Goal: Information Seeking & Learning: Learn about a topic

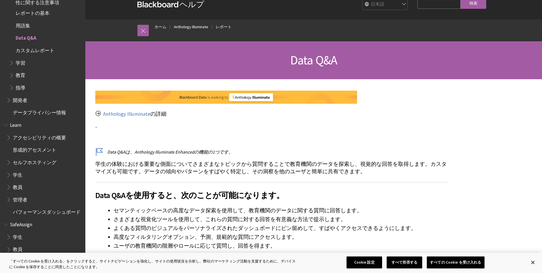
drag, startPoint x: 243, startPoint y: 216, endPoint x: 243, endPoint y: 234, distance: 18.8
click at [243, 234] on ul "セマンティックベースの高度なデータ探索を使用して、教育機関のデータに関する質問に回答します。 さまざまな視覚化ツールを使用して、これらの質問に対する回答を有意…" at bounding box center [271, 227] width 353 height 43
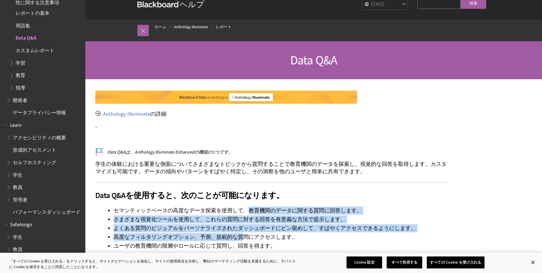
drag, startPoint x: 242, startPoint y: 240, endPoint x: 243, endPoint y: 211, distance: 28.7
click at [243, 211] on ul "セマンティックベースの高度なデータ探索を使用して、教育機関のデータに関する質問に回答します。 さまざまな視覚化ツールを使用して、これらの質問に対する回答を有意…" at bounding box center [271, 227] width 353 height 43
click at [243, 211] on li "セマンティックベースの高度なデータ探索を使用して、教育機関のデータに関する質問に回答します。" at bounding box center [281, 210] width 335 height 8
drag, startPoint x: 243, startPoint y: 211, endPoint x: 242, endPoint y: 235, distance: 23.9
click at [242, 235] on ul "セマンティックベースの高度なデータ探索を使用して、教育機関のデータに関する質問に回答します。 さまざまな視覚化ツールを使用して、これらの質問に対する回答を有意…" at bounding box center [271, 227] width 353 height 43
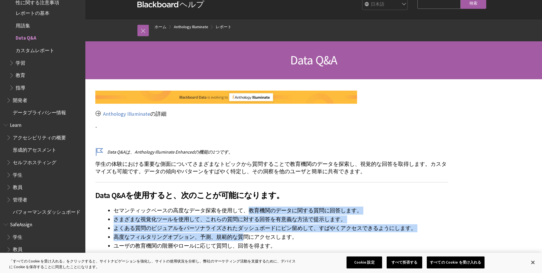
click at [242, 235] on li "高度なフィルタリングオプション、予測、規範的な質問にアクセスします。" at bounding box center [281, 237] width 335 height 8
drag, startPoint x: 242, startPoint y: 235, endPoint x: 241, endPoint y: 209, distance: 25.9
click at [241, 209] on ul "セマンティックベースの高度なデータ探索を使用して、教育機関のデータに関する質問に回答します。 さまざまな視覚化ツールを使用して、これらの質問に対する回答を有意…" at bounding box center [271, 227] width 353 height 43
click at [241, 212] on li "セマンティックベースの高度なデータ探索を使用して、教育機関のデータに関する質問に回答します。" at bounding box center [281, 210] width 335 height 8
drag, startPoint x: 241, startPoint y: 212, endPoint x: 238, endPoint y: 237, distance: 24.9
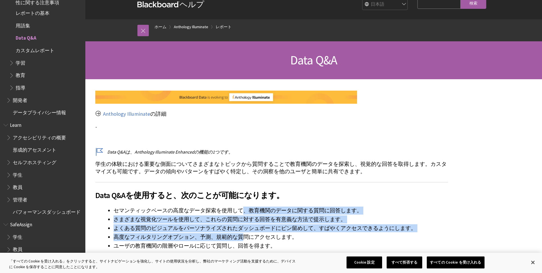
click at [238, 237] on ul "セマンティックベースの高度なデータ探索を使用して、教育機関のデータに関する質問に回答します。 さまざまな視覚化ツールを使用して、これらの質問に対する回答を有意…" at bounding box center [271, 227] width 353 height 43
click at [238, 237] on li "高度なフィルタリングオプション、予測、規範的な質問にアクセスします。" at bounding box center [281, 237] width 335 height 8
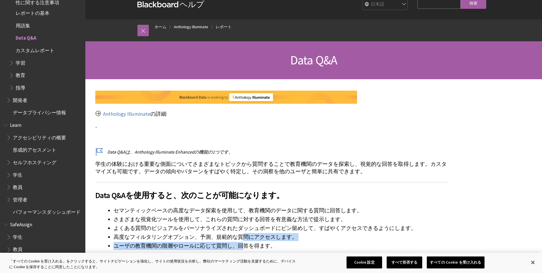
drag, startPoint x: 238, startPoint y: 237, endPoint x: 239, endPoint y: 244, distance: 7.2
click at [239, 244] on ul "セマンティックベースの高度なデータ探索を使用して、教育機関のデータに関する質問に回答します。 さまざまな視覚化ツールを使用して、これらの質問に対する回答を有意…" at bounding box center [271, 227] width 353 height 43
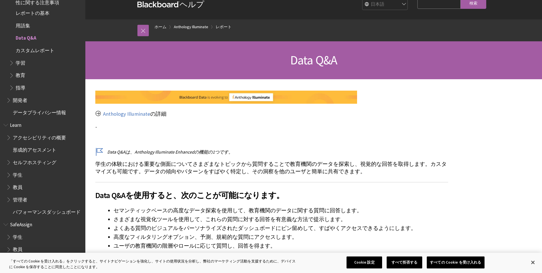
click at [239, 244] on li "ユーザの教育機関の階層やロールに応じて質問し、回答を得ます。" at bounding box center [281, 246] width 335 height 8
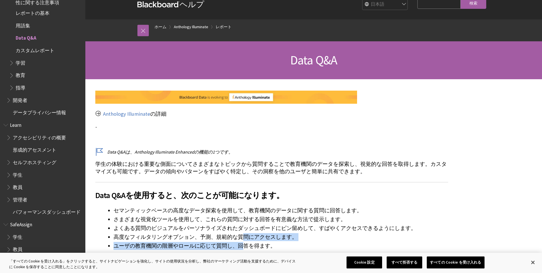
drag, startPoint x: 239, startPoint y: 244, endPoint x: 240, endPoint y: 235, distance: 8.8
click at [240, 235] on ul "セマンティックベースの高度なデータ探索を使用して、教育機関のデータに関する質問に回答します。 さまざまな視覚化ツールを使用して、これらの質問に対する回答を有意…" at bounding box center [271, 227] width 353 height 43
click at [240, 235] on li "高度なフィルタリングオプション、予測、規範的な質問にアクセスします。" at bounding box center [281, 237] width 335 height 8
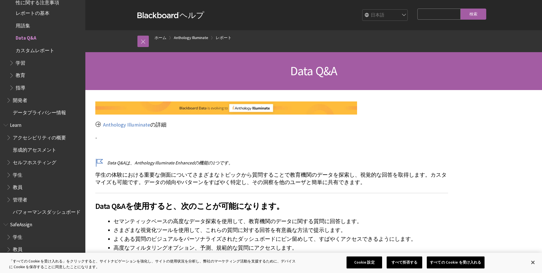
click at [244, 182] on p "学生の体験における重要な側面についてさまざまなトピックから質問することで教育機関のデータを探索し、視覚的な回答を取得します。カスタマイズも可能です。データの傾…" at bounding box center [271, 178] width 353 height 15
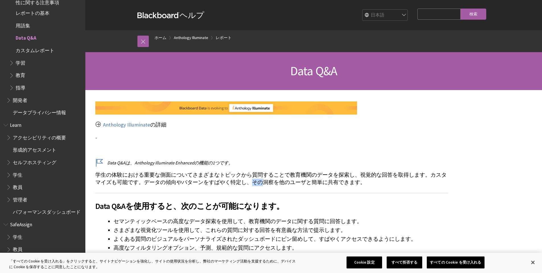
click at [244, 182] on p "学生の体験における重要な側面についてさまざまなトピックから質問することで教育機関のデータを探索し、視覚的な回答を取得します。カスタマイズも可能です。データの傾…" at bounding box center [271, 178] width 353 height 15
click at [32, 98] on span "開発者" at bounding box center [44, 100] width 76 height 10
